Goal: Transaction & Acquisition: Purchase product/service

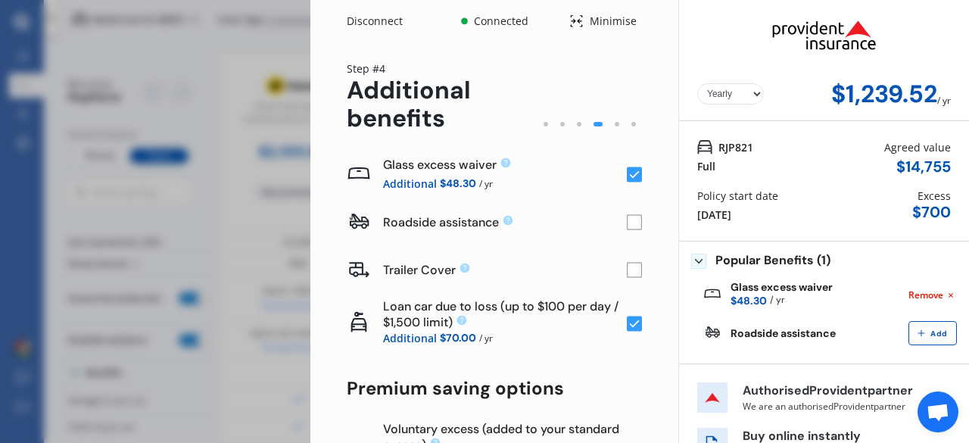
select select "200"
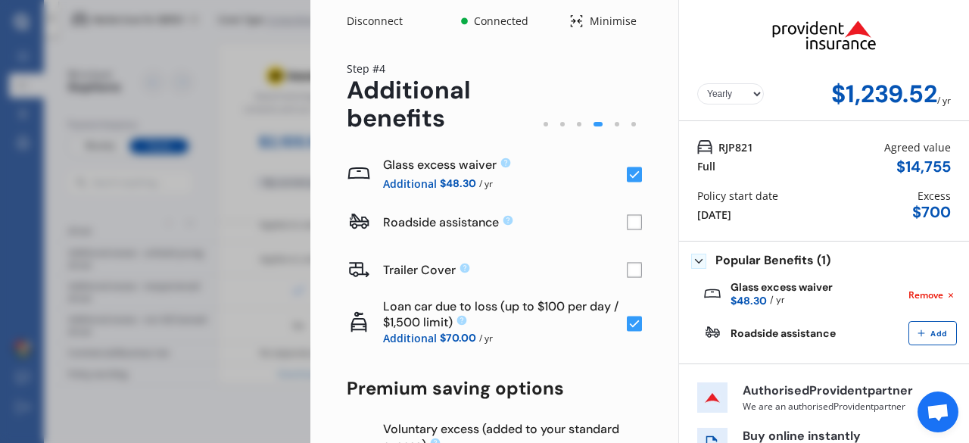
click at [927, 335] on span "Add" at bounding box center [938, 333] width 23 height 9
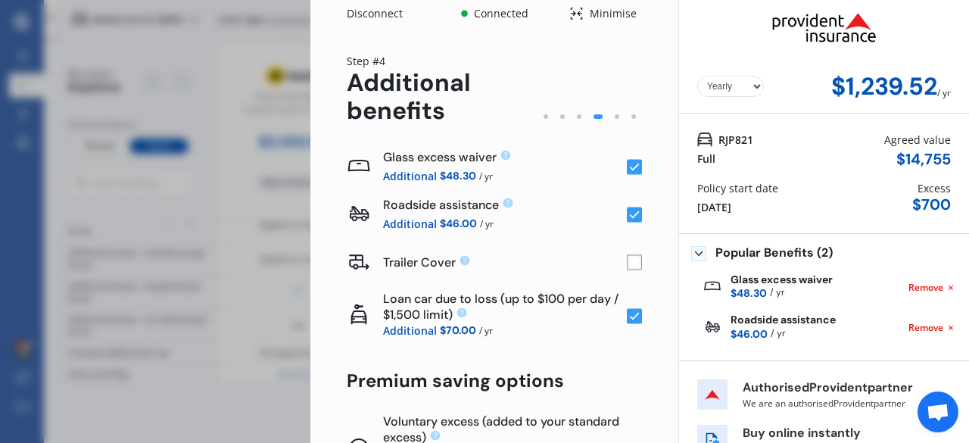
scroll to position [0, 0]
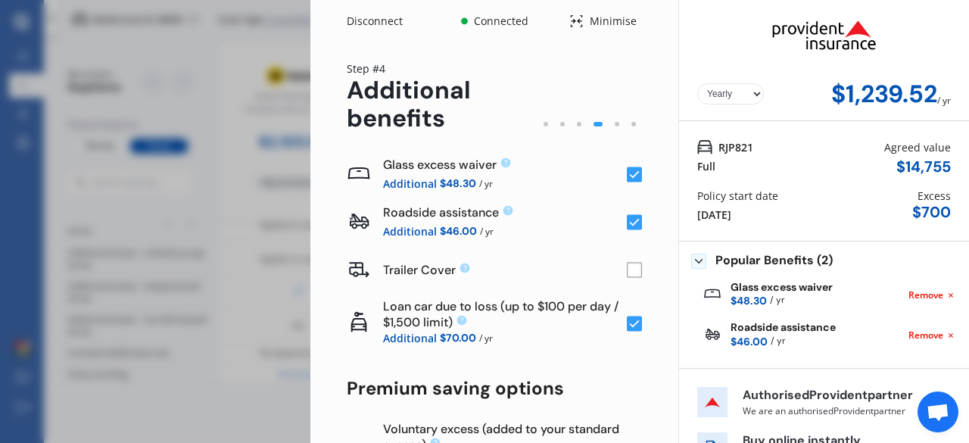
click at [571, 20] on icon at bounding box center [577, 21] width 12 height 12
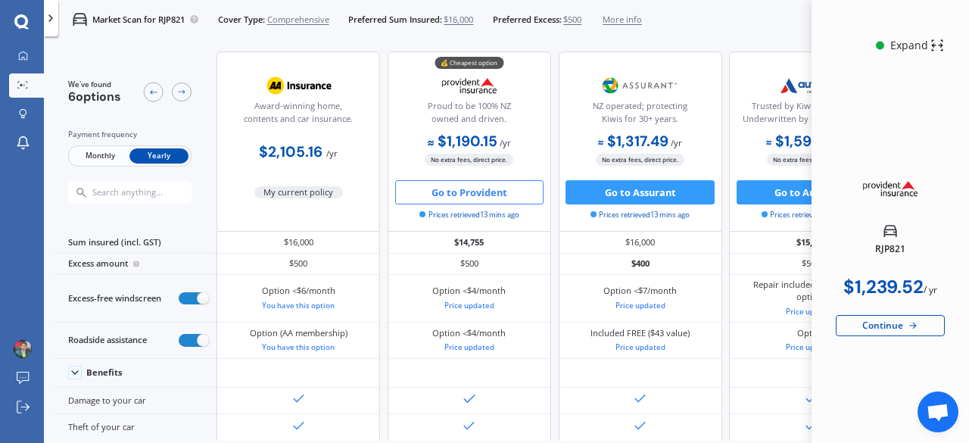
click at [451, 196] on button "Go to Provident" at bounding box center [469, 192] width 149 height 24
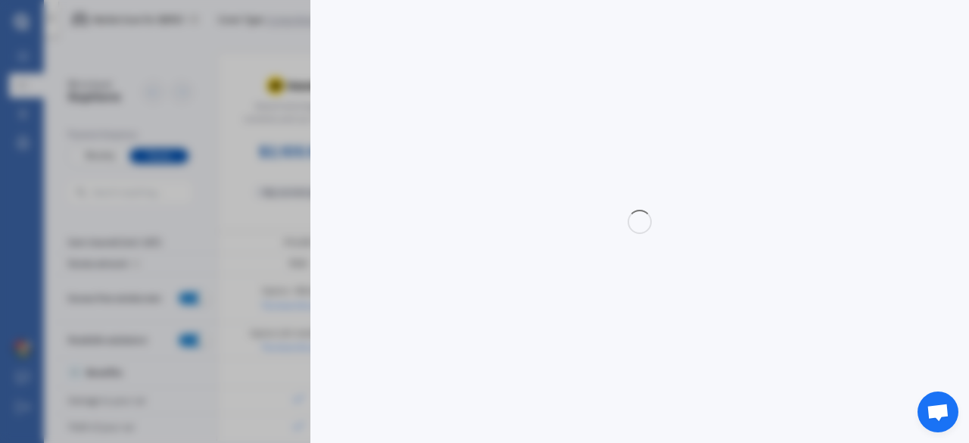
select select "200"
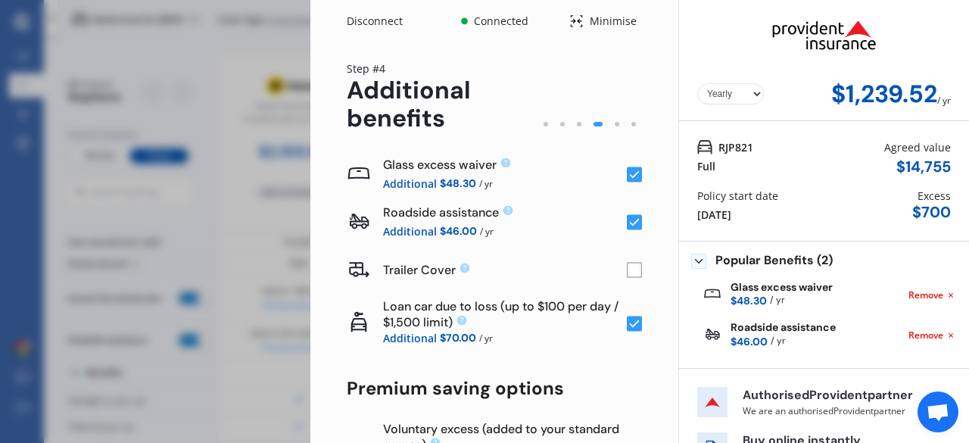
click at [630, 222] on icon at bounding box center [635, 223] width 10 height 8
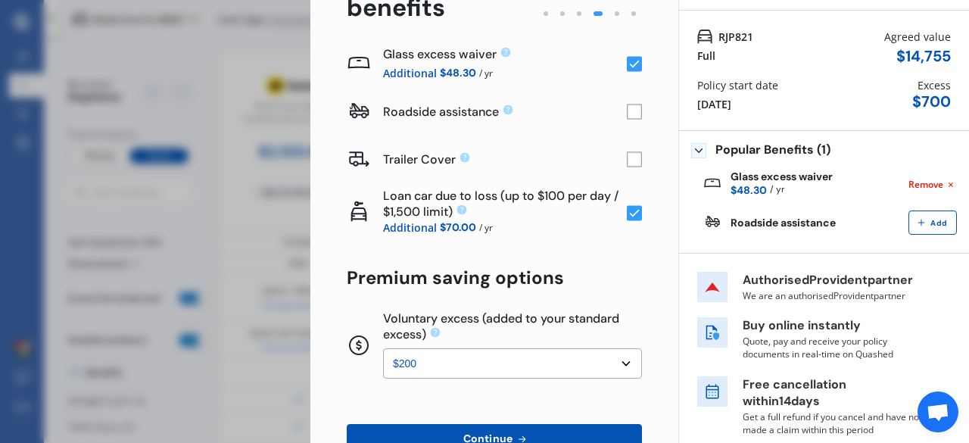
scroll to position [198, 0]
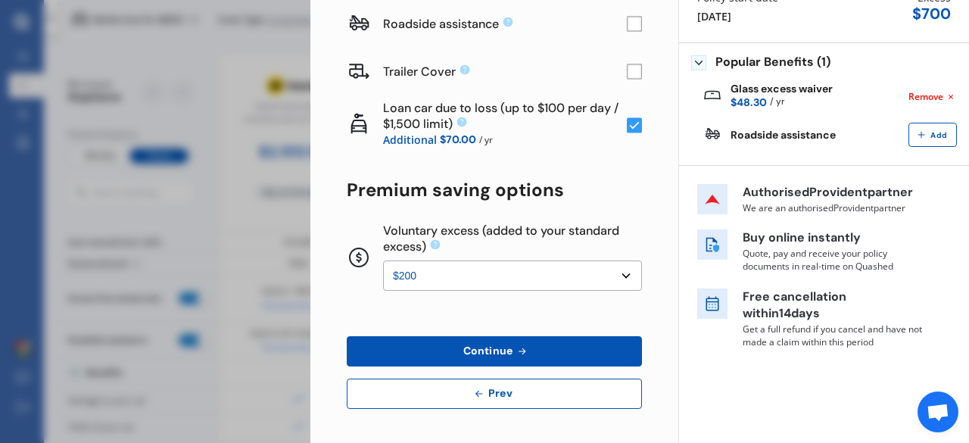
click at [548, 340] on button "Continue" at bounding box center [494, 351] width 295 height 30
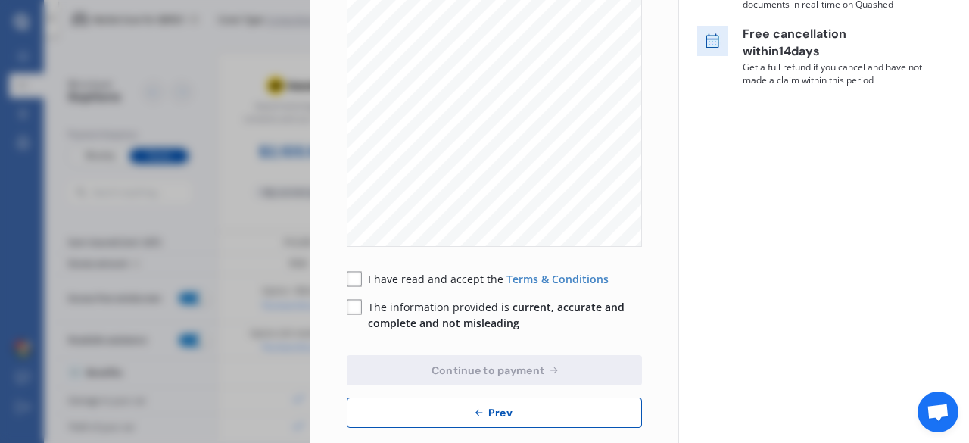
scroll to position [359, 0]
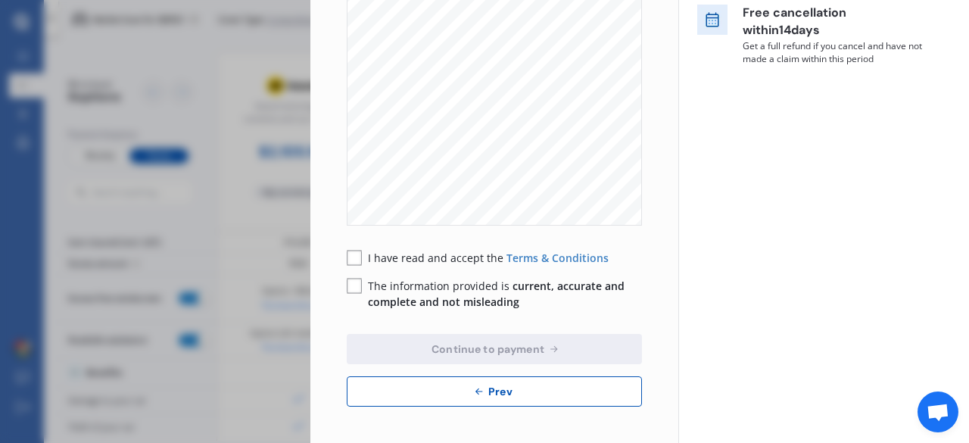
click at [345, 264] on div "Yearly Monthly $1,193.52 / yr Step # 5 Policy wording Please take a look at you…" at bounding box center [494, 63] width 368 height 759
click at [354, 260] on rect at bounding box center [354, 258] width 15 height 15
click at [354, 285] on rect at bounding box center [354, 286] width 15 height 15
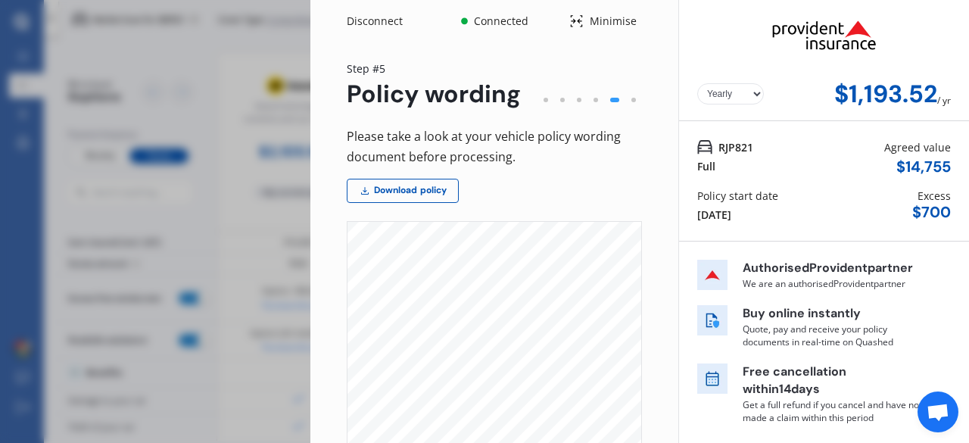
scroll to position [852, 0]
